Goal: Navigation & Orientation: Find specific page/section

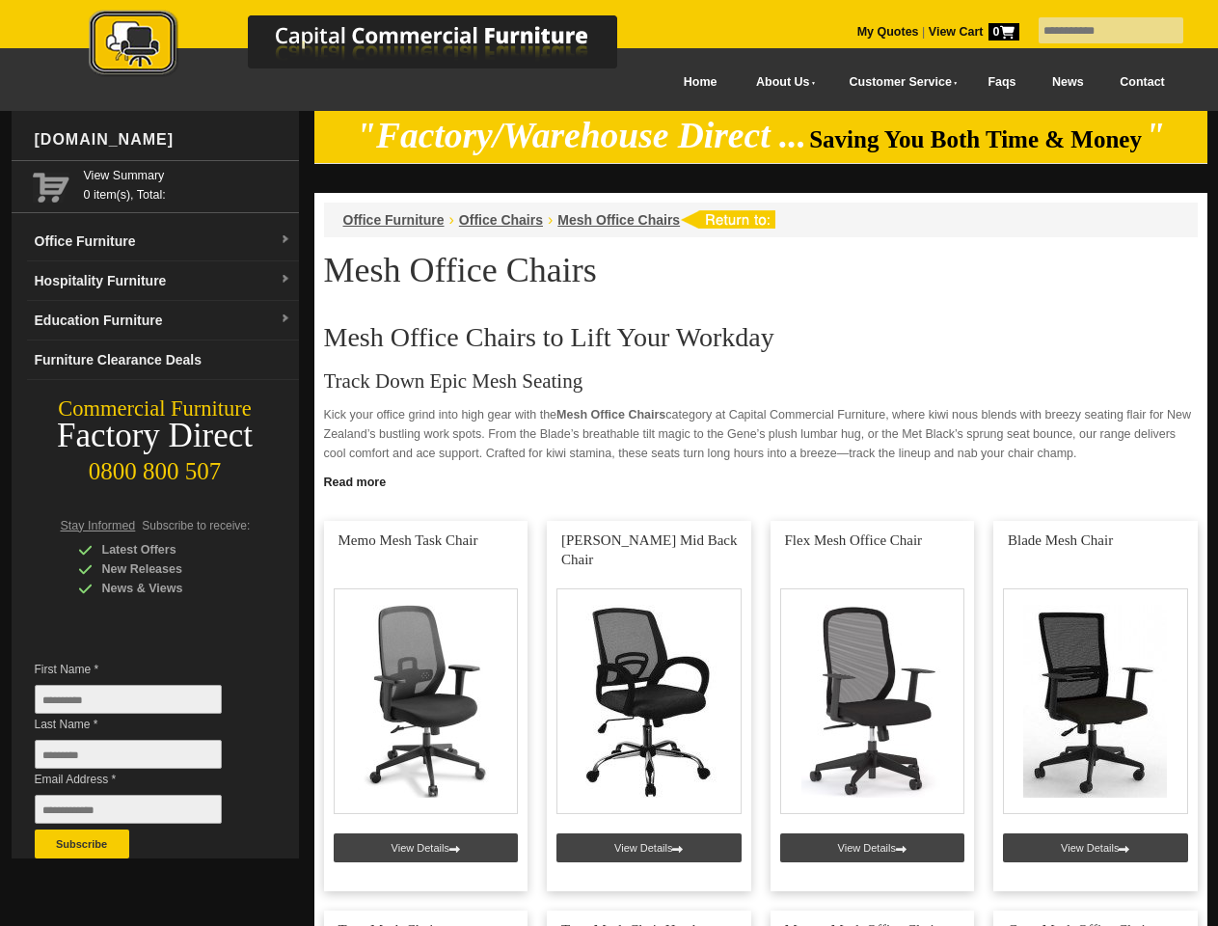
click at [1099, 31] on input "text" at bounding box center [1111, 30] width 145 height 26
click at [143, 759] on input "Last Name *" at bounding box center [128, 754] width 187 height 29
click at [82, 844] on button "Subscribe" at bounding box center [82, 844] width 95 height 29
click at [761, 480] on link "Read more" at bounding box center [760, 480] width 893 height 24
